Goal: Find specific page/section: Find specific page/section

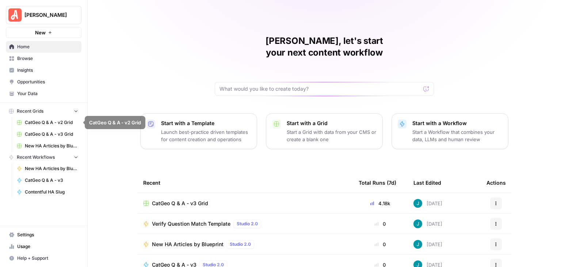
click at [55, 147] on span "New HA Articles by Blueprint Grid" at bounding box center [51, 145] width 53 height 7
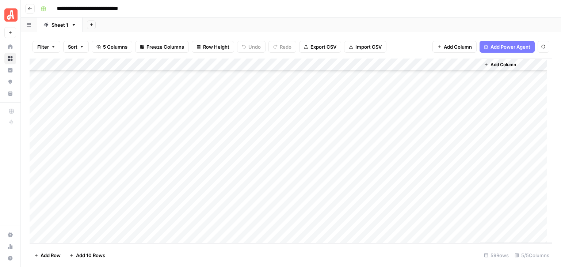
scroll to position [511, 0]
click at [179, 261] on footer "Add Row Add 10 Rows 59 Rows 5/5 Columns" at bounding box center [291, 255] width 523 height 24
click at [330, 168] on div "Add Column" at bounding box center [291, 150] width 523 height 184
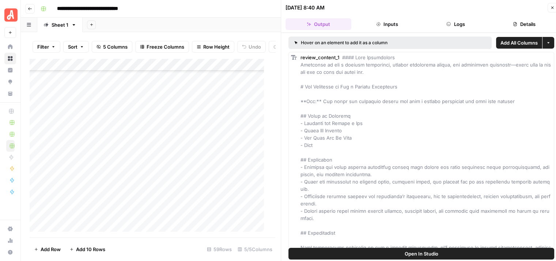
click at [551, 5] on button "Close" at bounding box center [551, 7] width 9 height 9
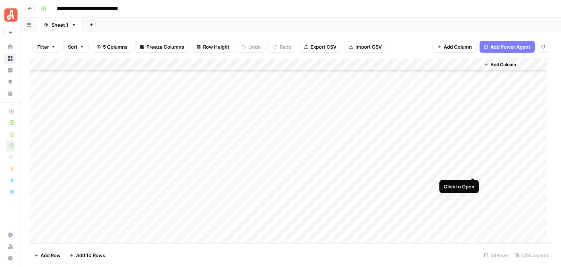
click at [470, 167] on div "Add Column" at bounding box center [291, 150] width 523 height 184
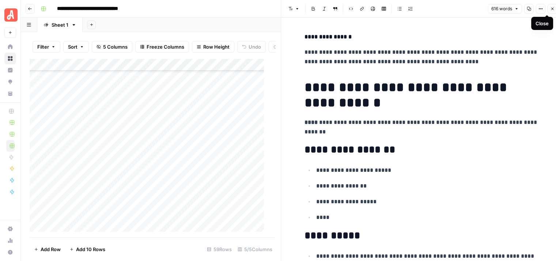
click at [552, 8] on icon "button" at bounding box center [552, 9] width 4 height 4
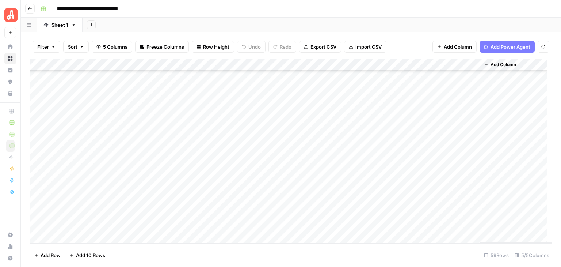
click at [198, 169] on div "Add Column" at bounding box center [291, 150] width 523 height 184
click at [307, 5] on div "**********" at bounding box center [296, 9] width 516 height 12
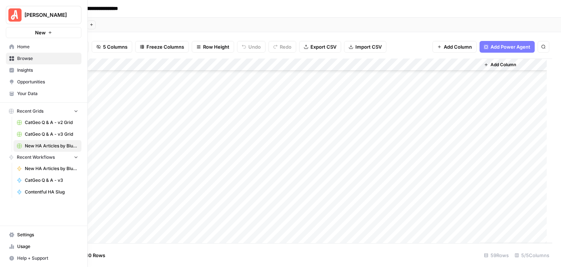
click at [49, 92] on span "Your Data" at bounding box center [47, 93] width 61 height 7
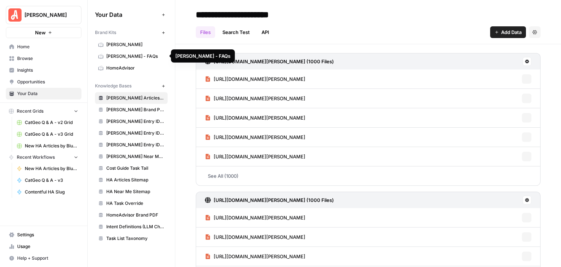
click at [138, 68] on span "HomeAdvisor" at bounding box center [135, 68] width 58 height 7
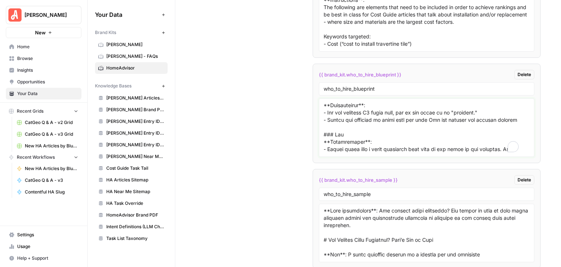
scroll to position [37, 0]
drag, startPoint x: 499, startPoint y: 110, endPoint x: 321, endPoint y: 111, distance: 178.3
click at [321, 111] on div at bounding box center [427, 127] width 216 height 58
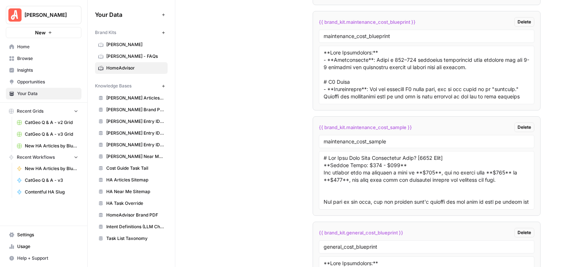
scroll to position [2224, 0]
